Goal: Task Accomplishment & Management: Use online tool/utility

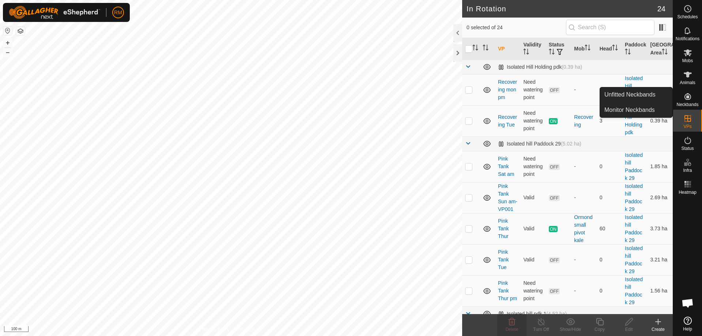
click at [687, 96] on icon at bounding box center [688, 96] width 7 height 7
click at [632, 94] on link "Unfitted Neckbands" at bounding box center [636, 94] width 72 height 15
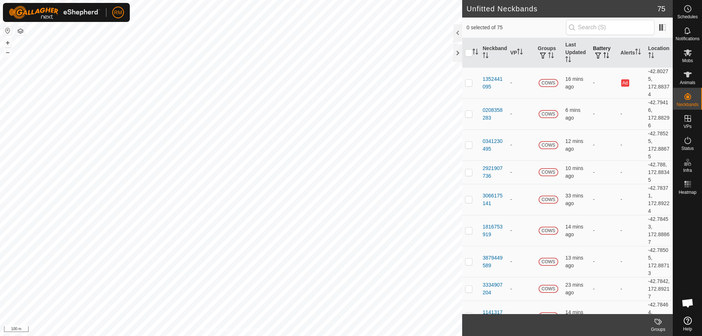
click at [597, 50] on th "Battery" at bounding box center [603, 53] width 27 height 30
click at [596, 54] on span "button" at bounding box center [598, 56] width 6 height 6
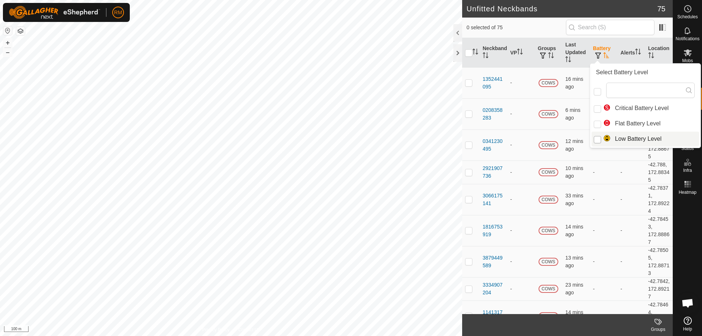
click at [598, 138] on input "Low Battery Level" at bounding box center [597, 139] width 7 height 7
checkbox input "true"
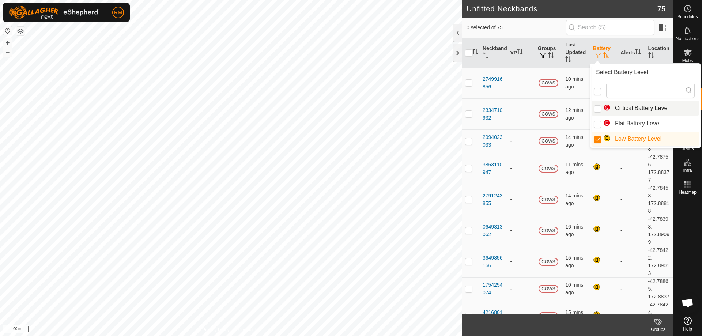
click at [545, 26] on span "0 selected of 75" at bounding box center [516, 28] width 99 height 8
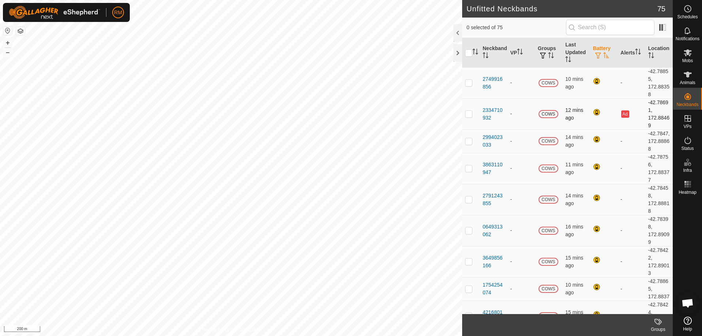
click at [469, 112] on p-checkbox at bounding box center [468, 114] width 7 height 6
checkbox input "true"
click at [635, 54] on icon "Activate to sort" at bounding box center [638, 52] width 6 height 6
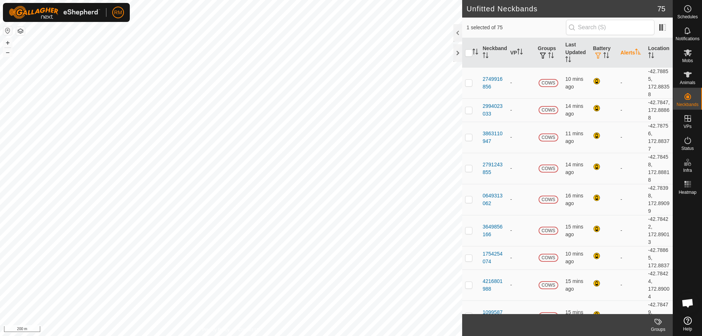
click at [624, 54] on th "Alerts" at bounding box center [631, 53] width 27 height 30
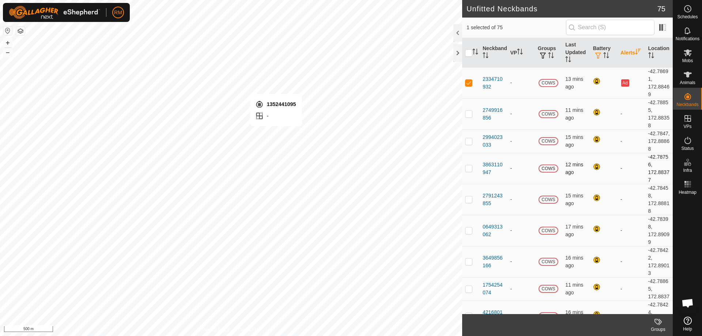
checkbox input "false"
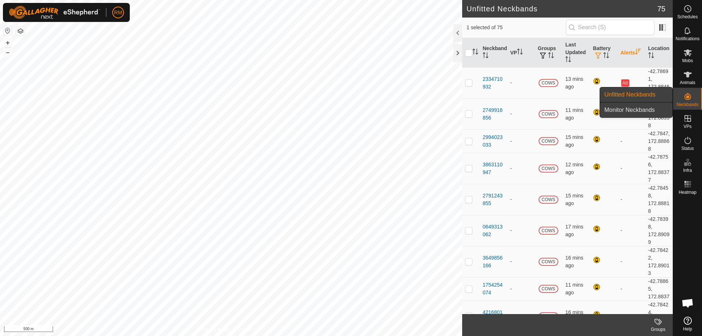
click at [621, 108] on link "Monitor Neckbands" at bounding box center [636, 110] width 72 height 15
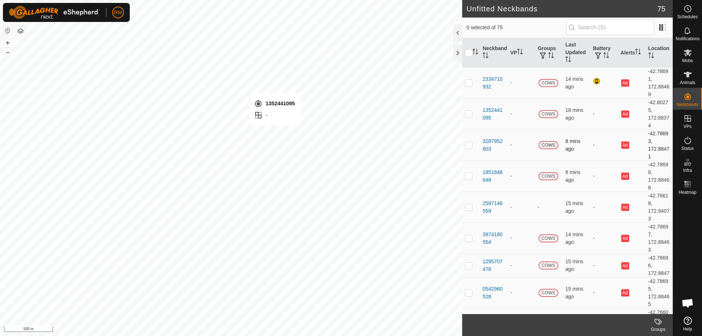
checkbox input "true"
click at [490, 111] on div "1352441095" at bounding box center [494, 113] width 22 height 15
